Goal: Find contact information: Find contact information

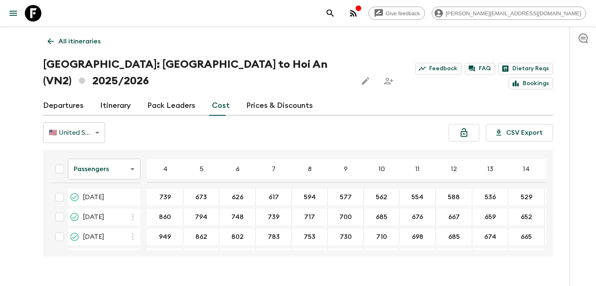
click at [358, 15] on icon "button" at bounding box center [353, 13] width 10 height 10
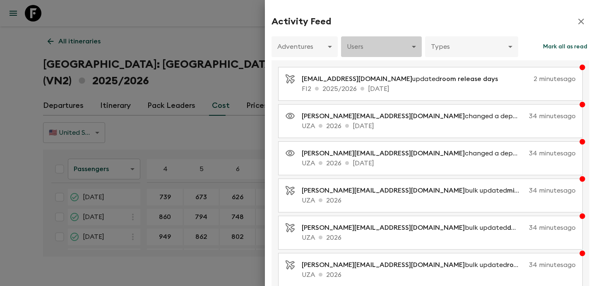
click at [391, 52] on body "Give feedback [PERSON_NAME][EMAIL_ADDRESS][DOMAIN_NAME] All itineraries [GEOGRA…" at bounding box center [298, 151] width 596 height 302
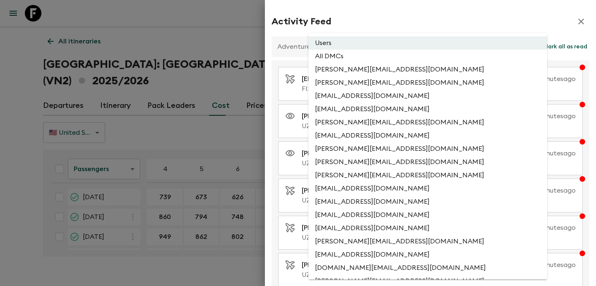
click at [389, 58] on li "All DMCs" at bounding box center [427, 56] width 239 height 13
type input "EXTERNAL_ONLY"
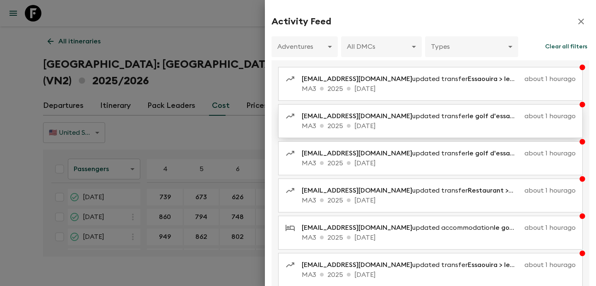
click at [393, 113] on span "[EMAIL_ADDRESS][DOMAIN_NAME]" at bounding box center [357, 116] width 110 height 7
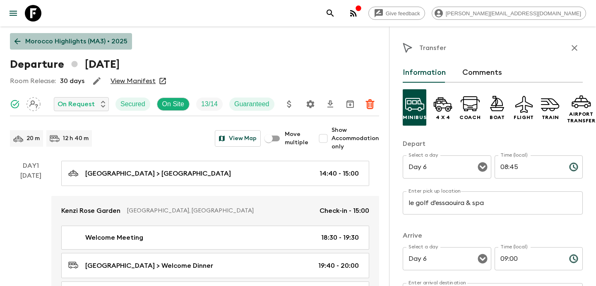
click at [85, 41] on p "Morocco Highlights (MA3) • 2025" at bounding box center [76, 41] width 102 height 10
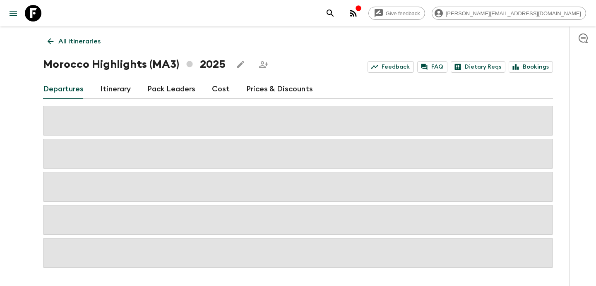
click at [85, 41] on p "All itineraries" at bounding box center [79, 41] width 42 height 10
